Goal: Task Accomplishment & Management: Complete application form

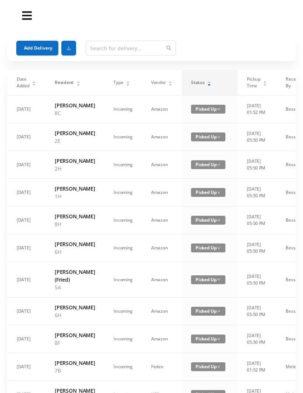
click at [196, 86] on div "Status" at bounding box center [201, 82] width 20 height 7
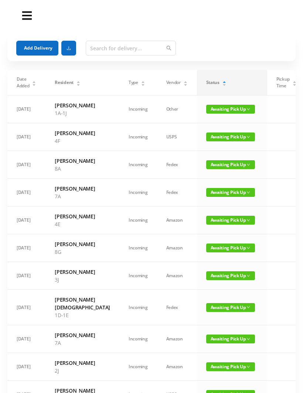
click at [206, 114] on span "Awaiting Pick Up" at bounding box center [230, 109] width 49 height 9
click at [205, 138] on link "Picked Up" at bounding box center [205, 139] width 48 height 12
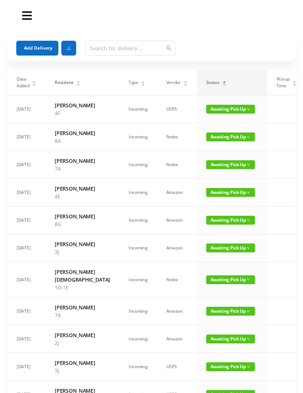
click at [213, 141] on span "Awaiting Pick Up" at bounding box center [230, 136] width 49 height 9
click at [206, 176] on link "Picked Up" at bounding box center [205, 175] width 48 height 12
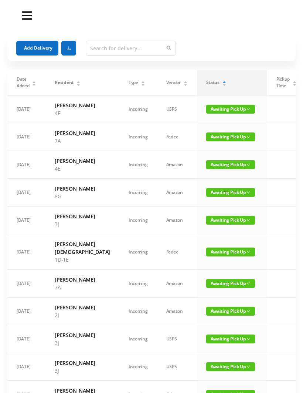
click at [33, 46] on button "Add Delivery" at bounding box center [37, 48] width 42 height 15
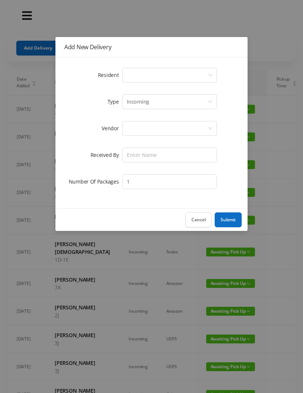
click at [130, 73] on div "Select a person" at bounding box center [167, 75] width 81 height 14
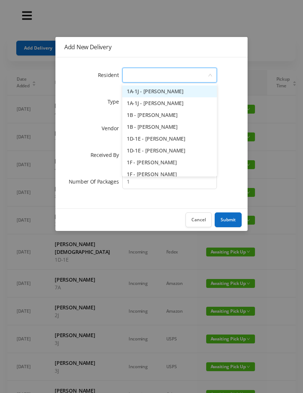
type input "4"
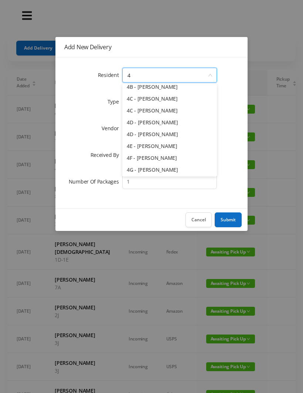
scroll to position [53, 0]
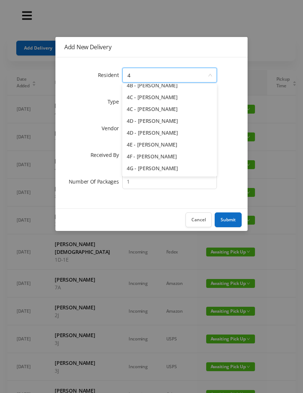
click at [163, 158] on li "4F - [PERSON_NAME]" at bounding box center [169, 157] width 95 height 12
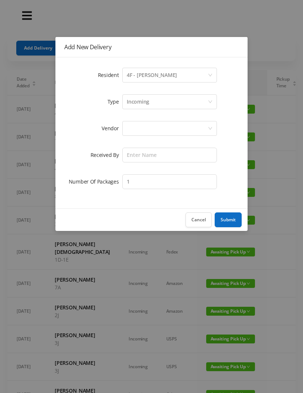
click at [135, 130] on div at bounding box center [167, 128] width 81 height 14
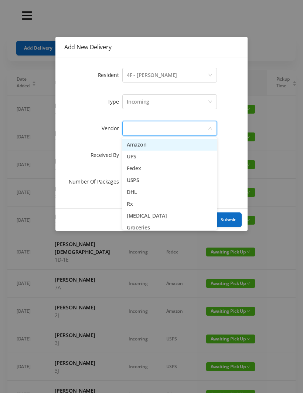
scroll to position [11, 0]
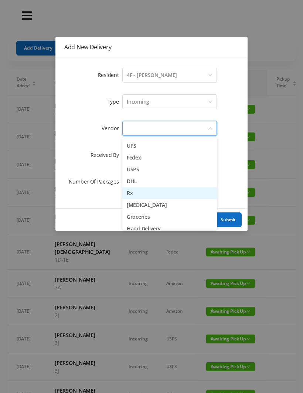
click at [131, 189] on li "Rx" at bounding box center [169, 193] width 95 height 12
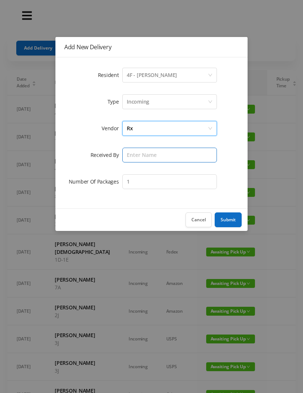
click at [137, 155] on input "text" at bounding box center [169, 155] width 95 height 15
type input "[PERSON_NAME]"
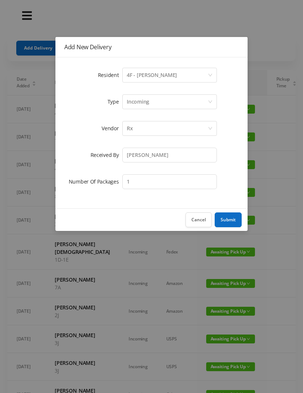
click at [225, 214] on button "Submit" at bounding box center [228, 219] width 27 height 15
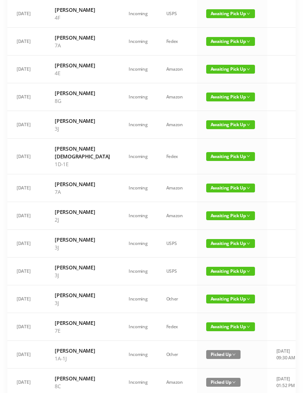
scroll to position [123, 0]
click at [206, 161] on span "Awaiting Pick Up" at bounding box center [230, 156] width 49 height 9
click at [199, 228] on link "Picked Up" at bounding box center [205, 229] width 48 height 12
